Goal: Information Seeking & Learning: Check status

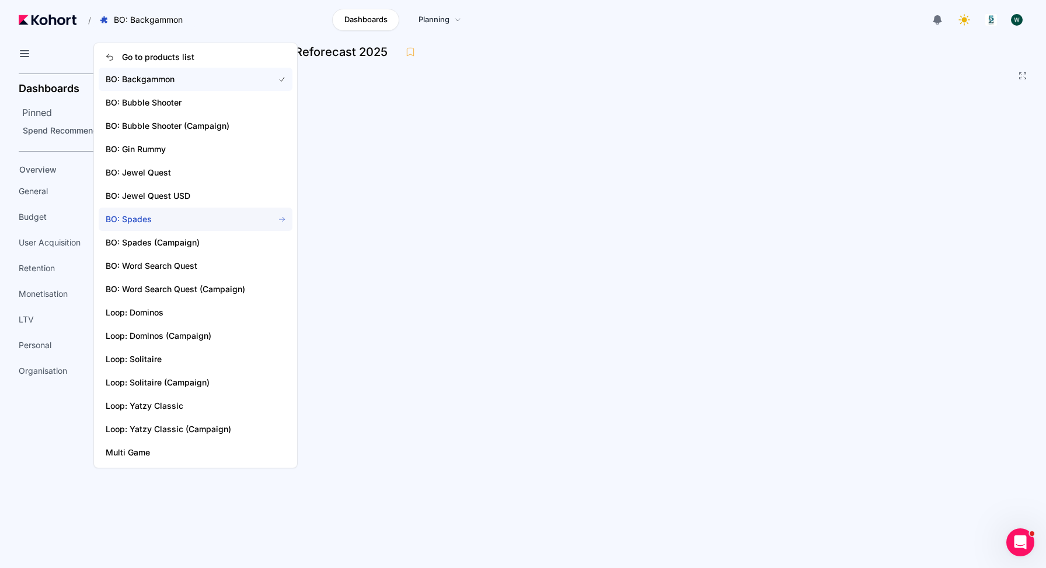
click at [154, 225] on span "BO: Spades" at bounding box center [196, 219] width 194 height 23
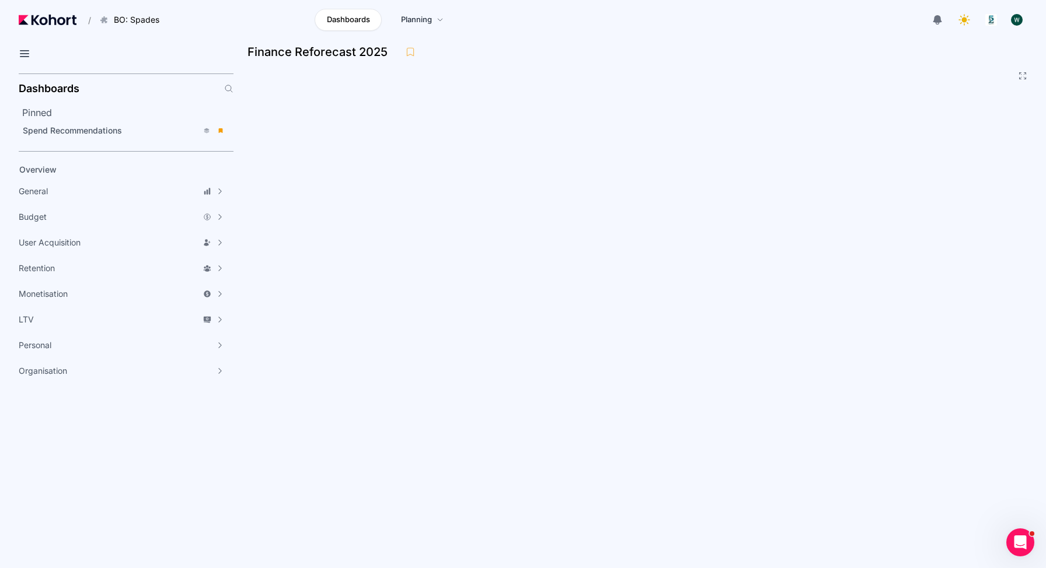
click at [0, 508] on aside "Dashboards Pinned Spend Recommendations Overview General Accuracy Metrics Analy…" at bounding box center [116, 319] width 233 height 500
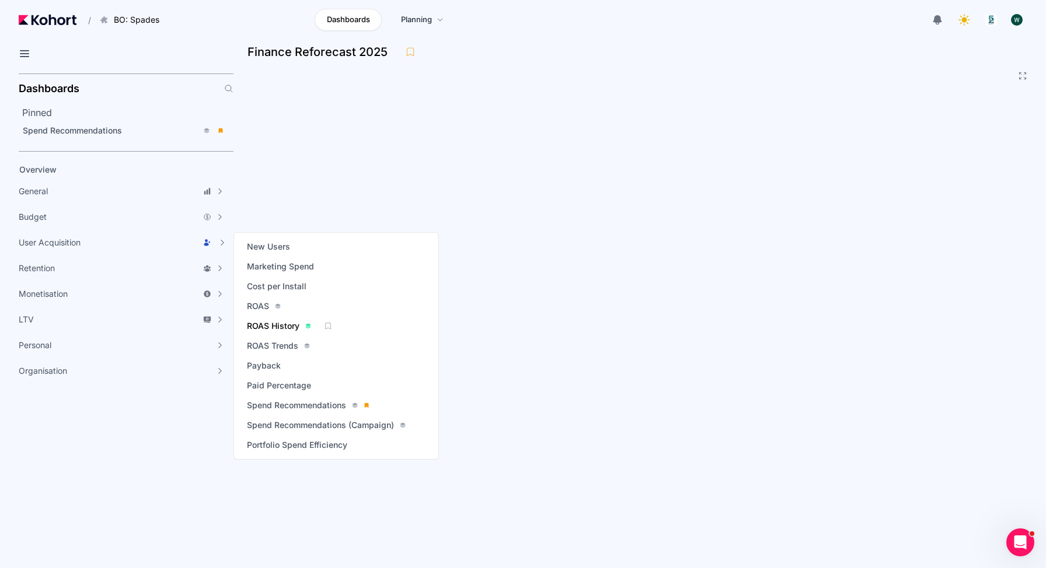
click at [294, 323] on span "ROAS History" at bounding box center [273, 326] width 53 height 12
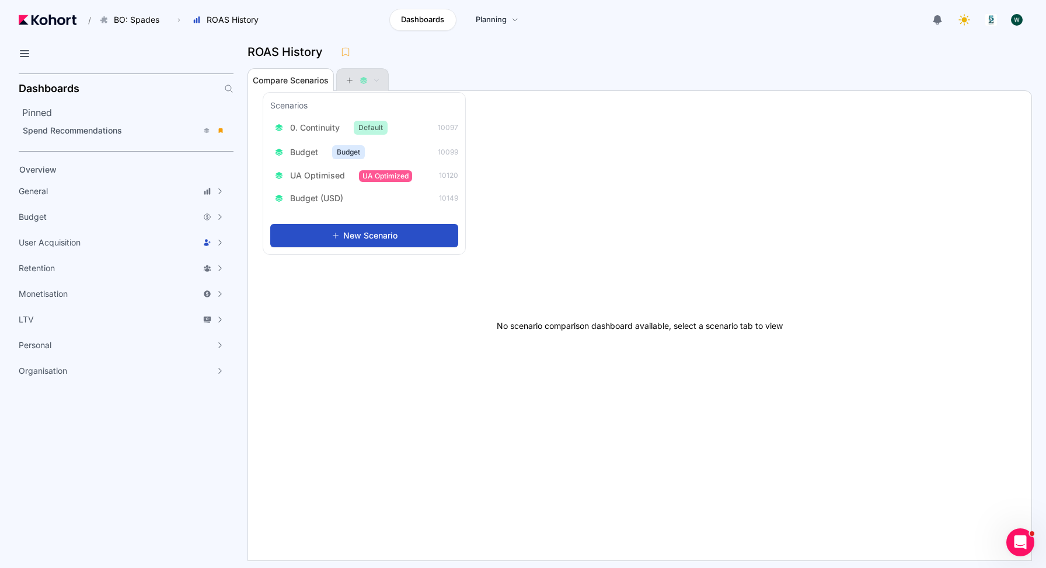
click at [378, 73] on button at bounding box center [362, 80] width 35 height 23
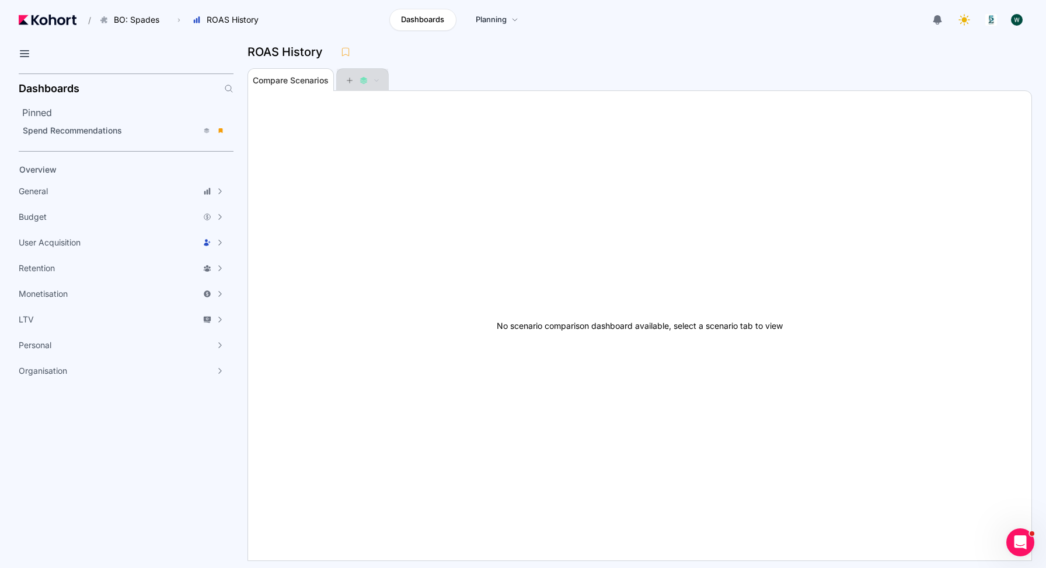
scroll to position [1, 0]
click at [378, 73] on button at bounding box center [362, 79] width 35 height 23
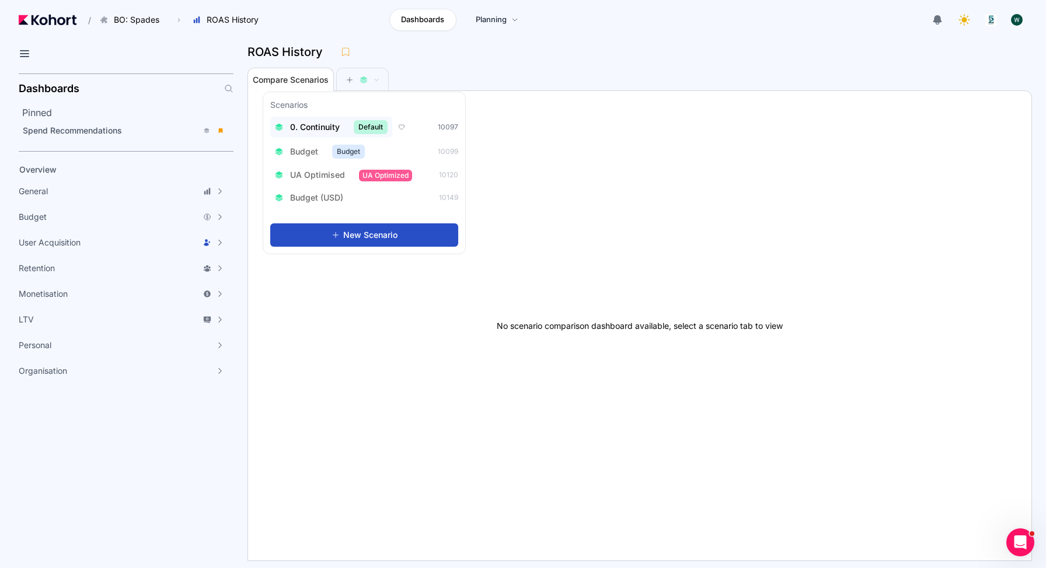
click at [315, 125] on span "0. Continuity" at bounding box center [315, 127] width 50 height 12
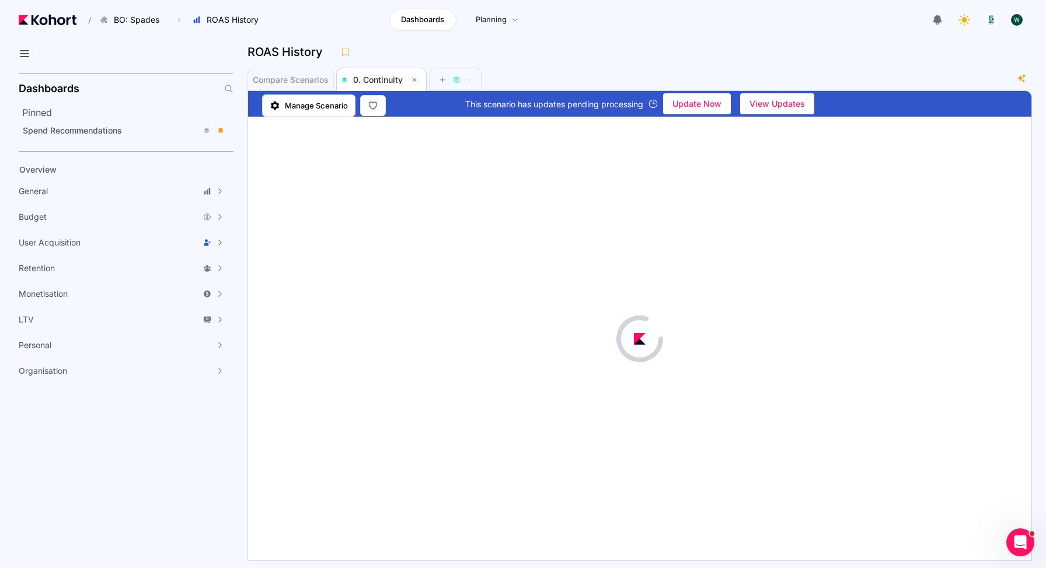
scroll to position [1, 0]
click at [580, 177] on div at bounding box center [639, 339] width 783 height 444
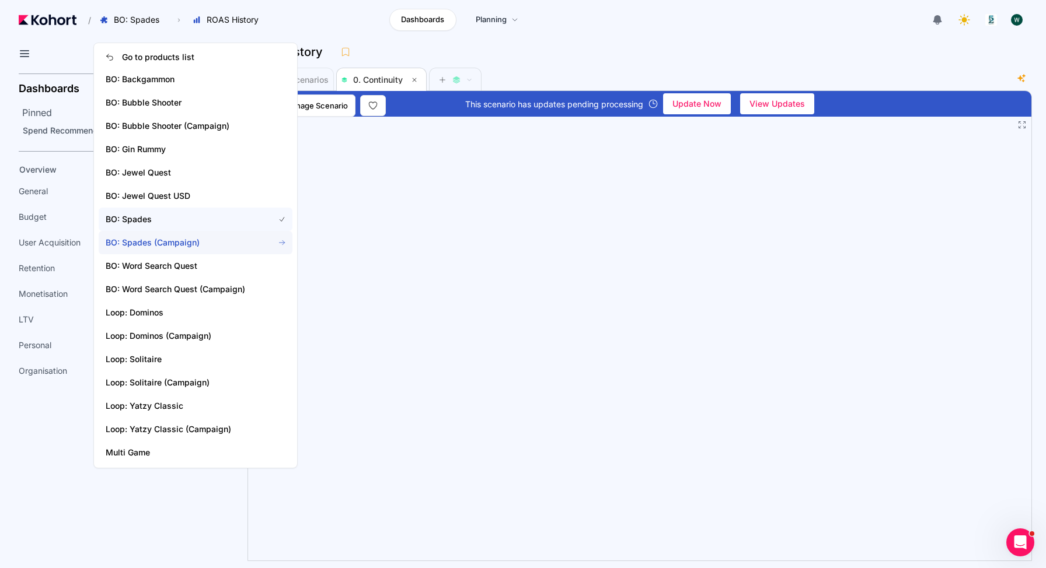
click at [180, 240] on span "BO: Spades (Campaign)" at bounding box center [183, 243] width 154 height 12
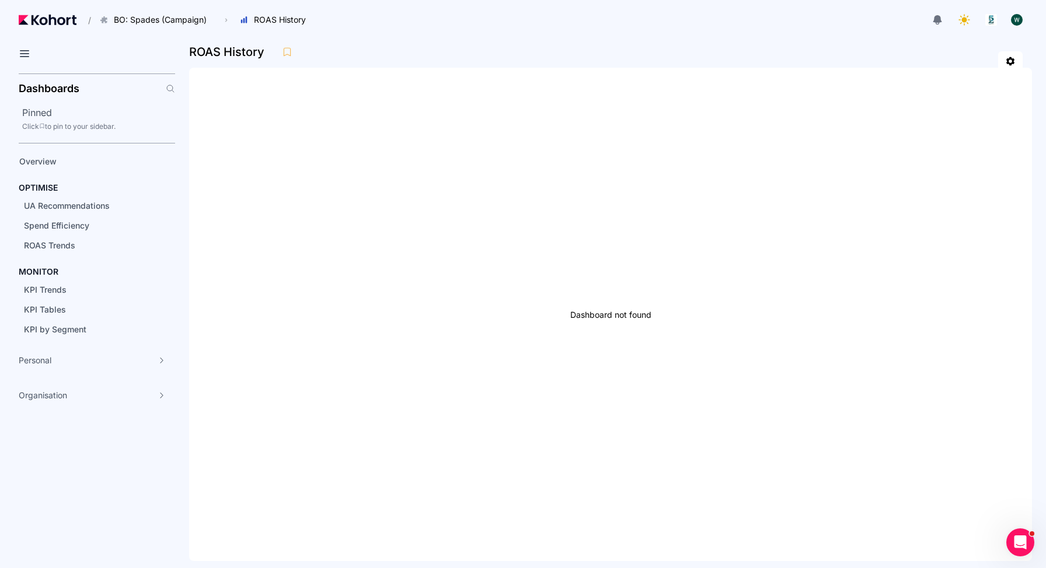
click at [42, 450] on aside "Dashboards Pinned Click to pin to your sidebar. Overview OPTIMISE UA Recommenda…" at bounding box center [87, 319] width 175 height 500
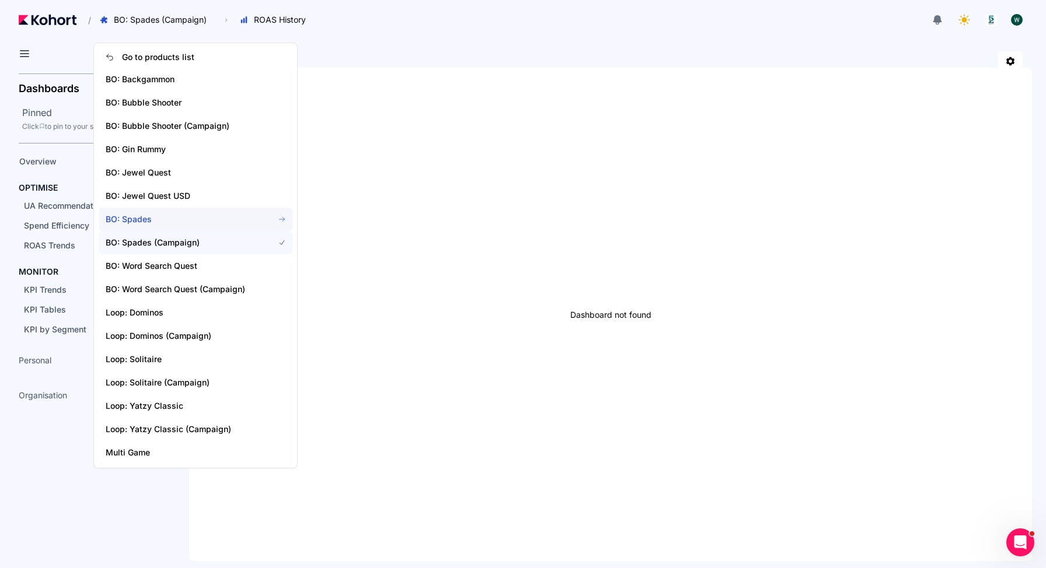
click at [150, 223] on span "BO: Spades" at bounding box center [183, 220] width 154 height 12
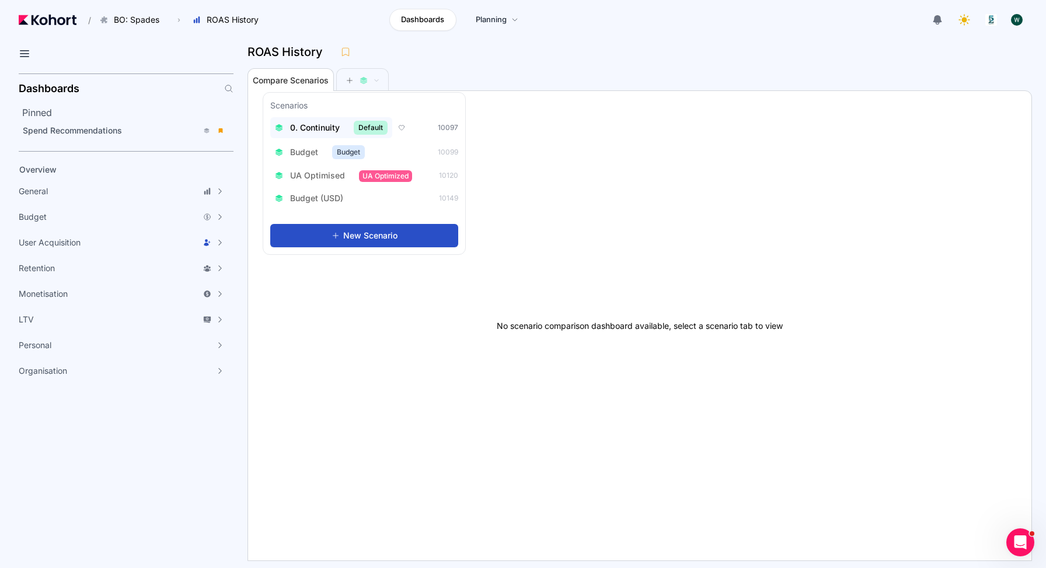
click at [324, 120] on button "0. Continuity Default" at bounding box center [331, 127] width 122 height 21
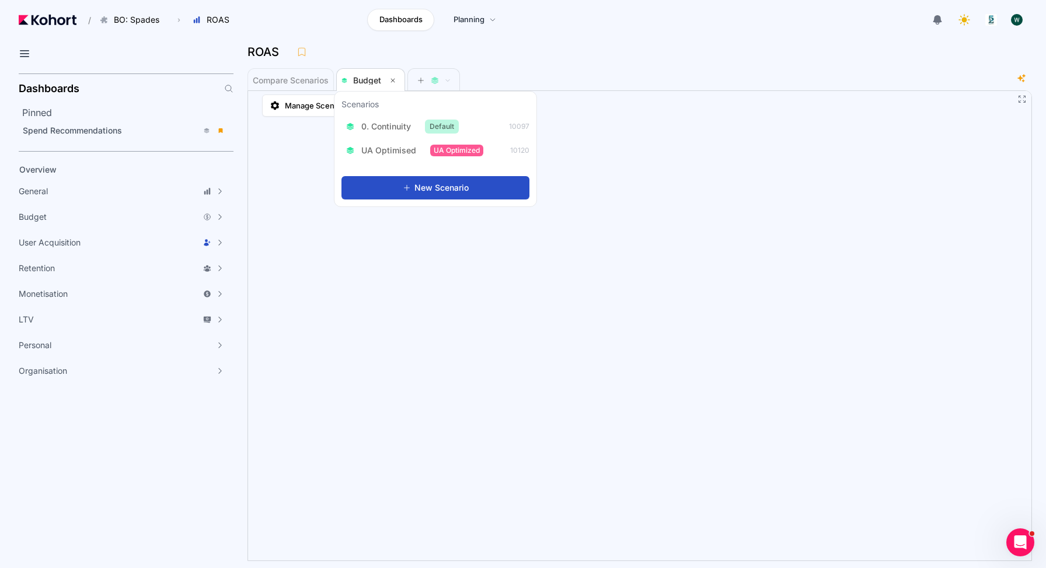
scroll to position [1, 0]
